Goal: Find specific page/section: Find specific page/section

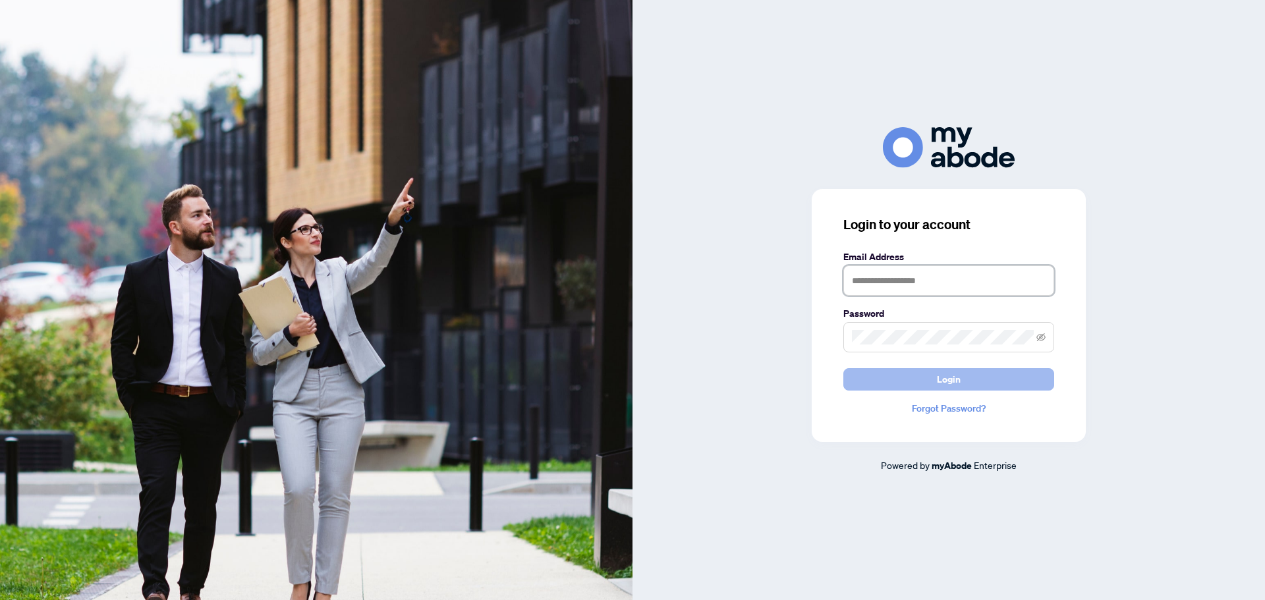
type input "**********"
click at [926, 379] on button "Login" at bounding box center [948, 379] width 211 height 22
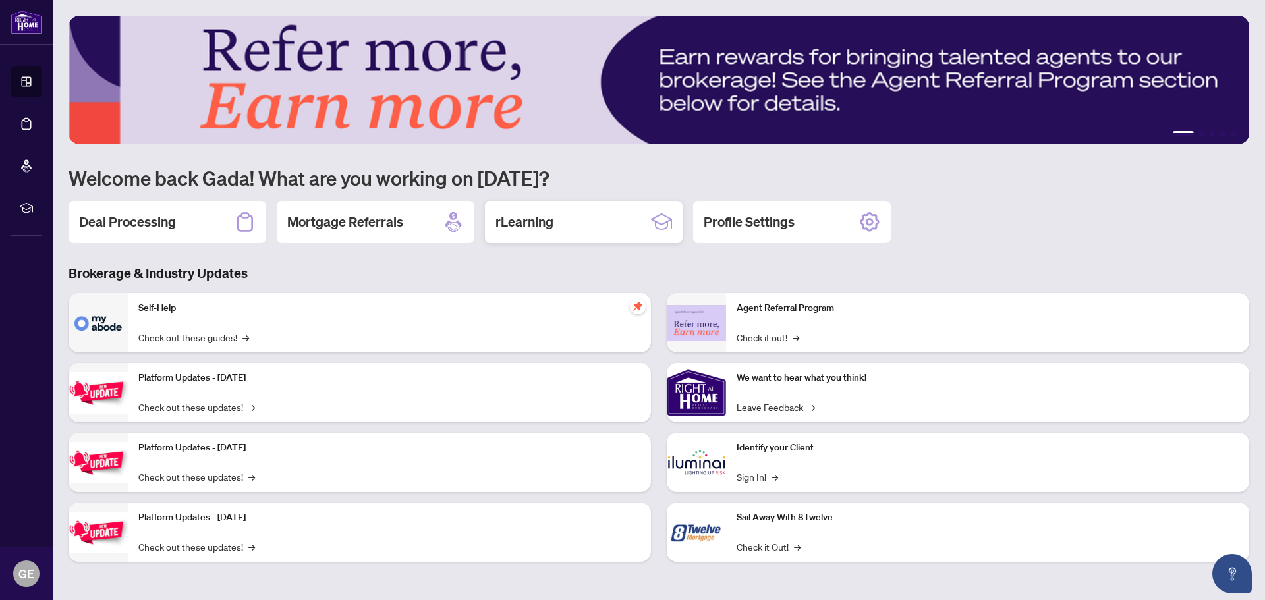
click at [532, 222] on h2 "rLearning" at bounding box center [524, 222] width 58 height 18
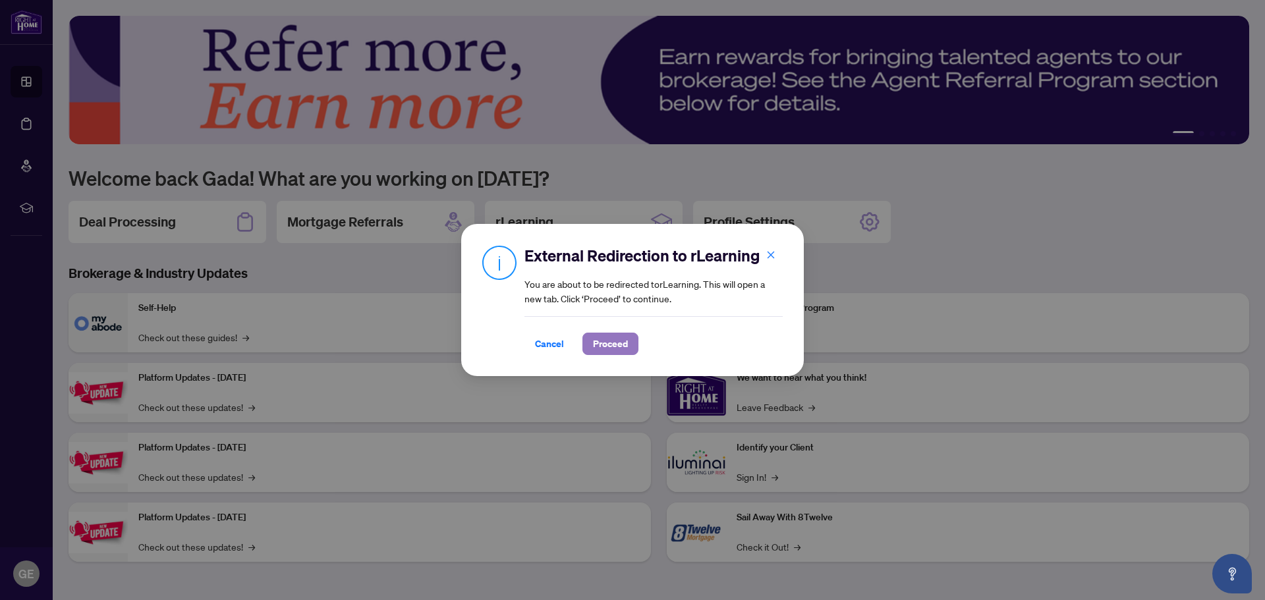
click at [599, 347] on span "Proceed" at bounding box center [610, 343] width 35 height 21
